Goal: Information Seeking & Learning: Learn about a topic

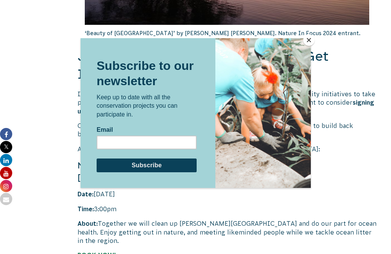
scroll to position [1474, 0]
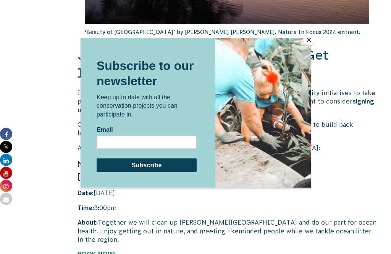
click at [301, 36] on div at bounding box center [195, 127] width 391 height 254
click at [307, 34] on div at bounding box center [195, 127] width 391 height 254
click at [304, 42] on button "Close" at bounding box center [308, 39] width 11 height 11
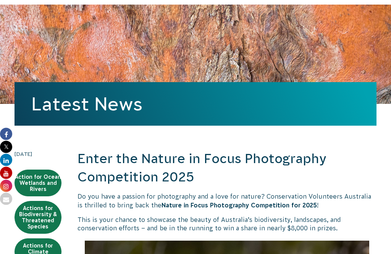
scroll to position [87, 0]
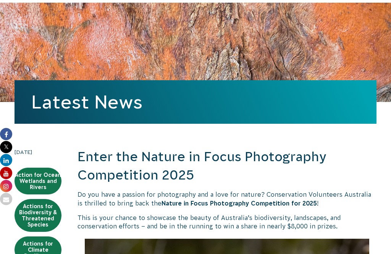
click at [44, 223] on link "Actions for Biodiversity & Threatened Species" at bounding box center [37, 215] width 47 height 33
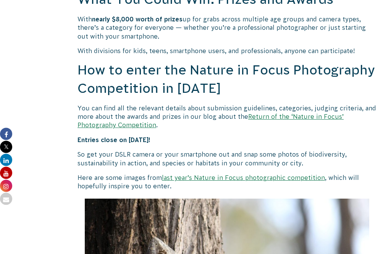
scroll to position [664, 0]
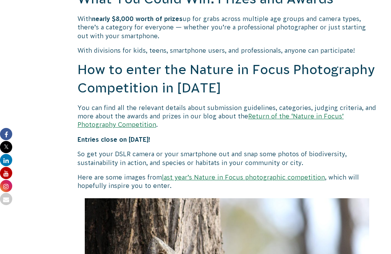
click at [324, 114] on link "Return of the ‘Nature in Focus’ Photography Competition" at bounding box center [210, 120] width 266 height 15
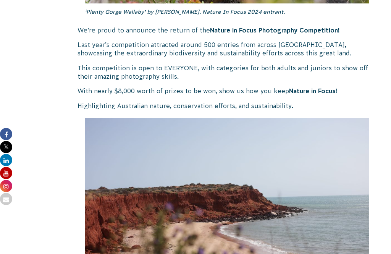
scroll to position [465, 0]
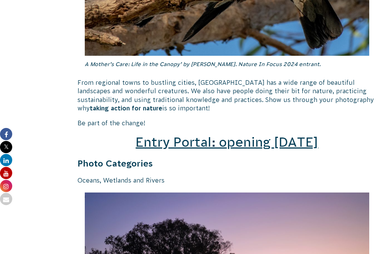
click at [179, 136] on span "Entry Portal: opening [DATE]" at bounding box center [226, 142] width 182 height 14
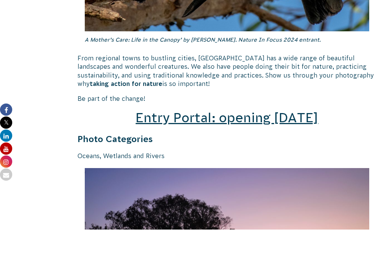
scroll to position [1061, 0]
